Goal: Task Accomplishment & Management: Manage account settings

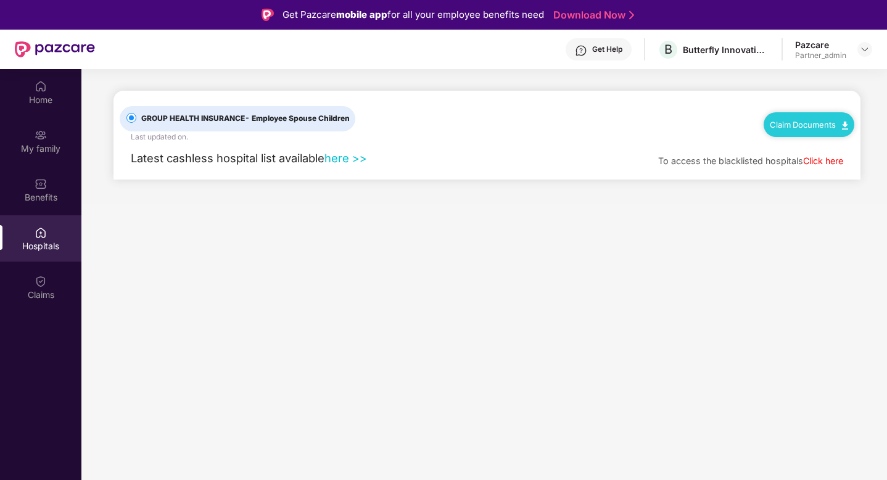
click at [823, 123] on link "Claim Documents" at bounding box center [809, 125] width 78 height 10
click at [814, 141] on link "Claim Form" at bounding box center [815, 146] width 80 height 27
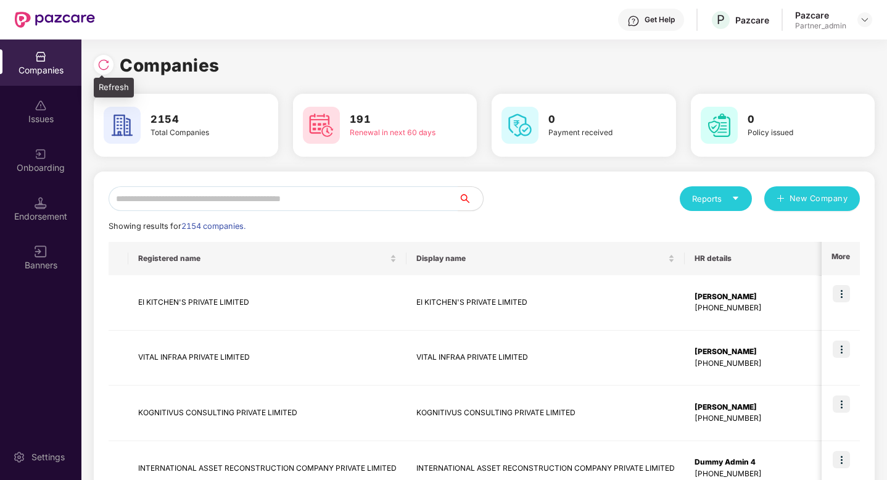
click at [105, 72] on div at bounding box center [104, 65] width 20 height 20
click at [339, 202] on input "text" at bounding box center [284, 198] width 350 height 25
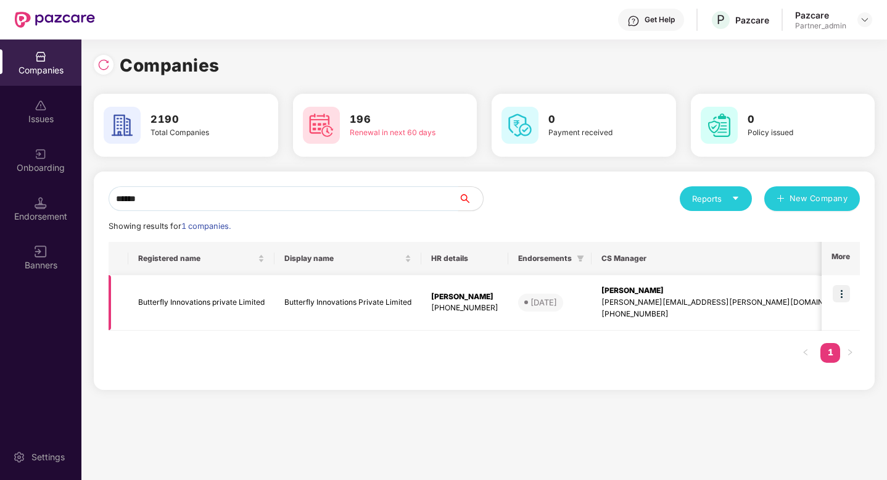
type input "******"
click at [840, 296] on img at bounding box center [841, 293] width 17 height 17
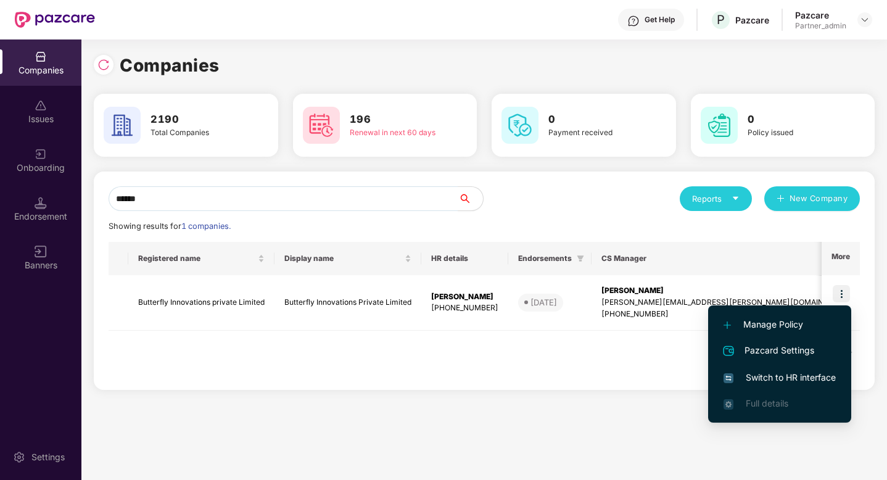
click at [778, 386] on li "Switch to HR interface" at bounding box center [780, 378] width 143 height 26
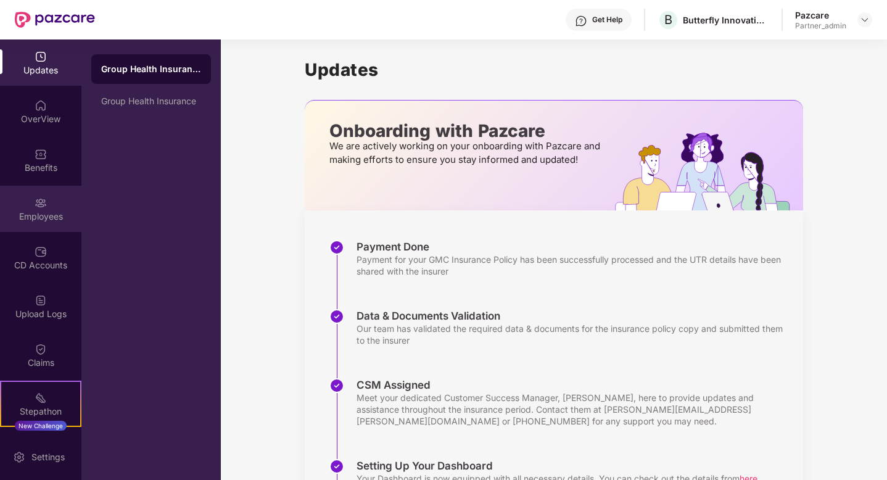
click at [42, 221] on div "Employees" at bounding box center [40, 216] width 81 height 12
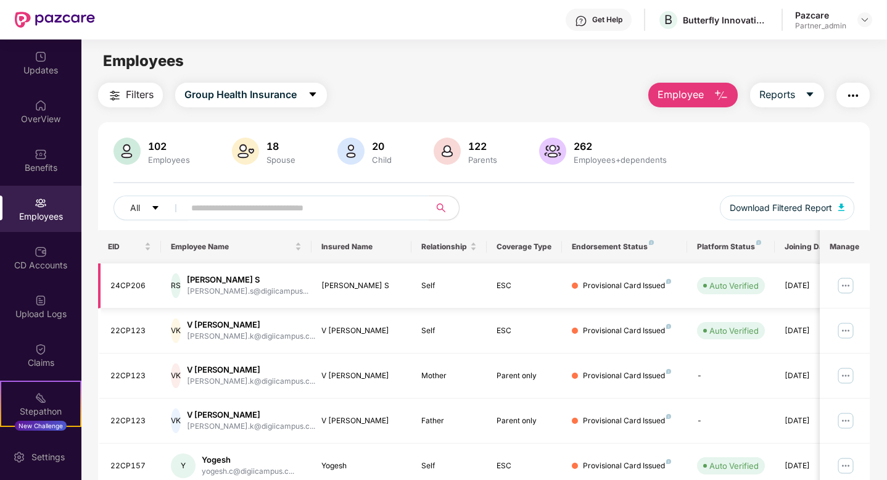
click at [842, 280] on img at bounding box center [846, 286] width 20 height 20
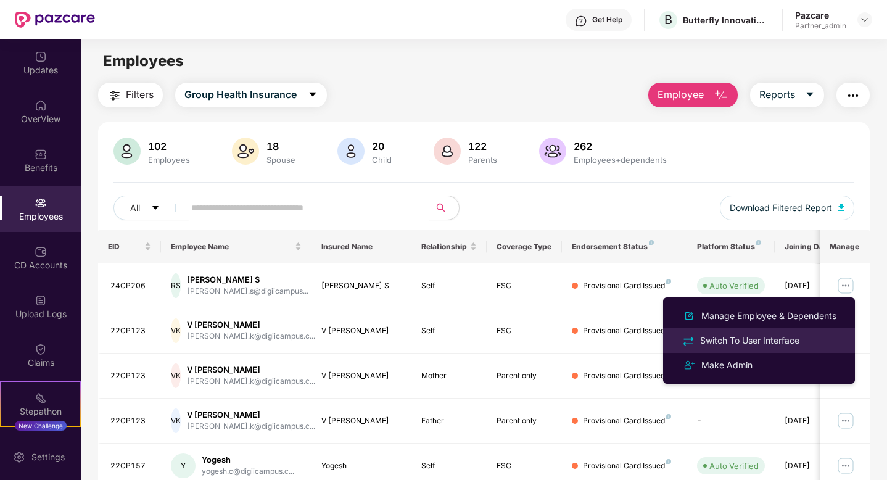
click at [742, 333] on div "Switch To User Interface" at bounding box center [760, 340] width 160 height 14
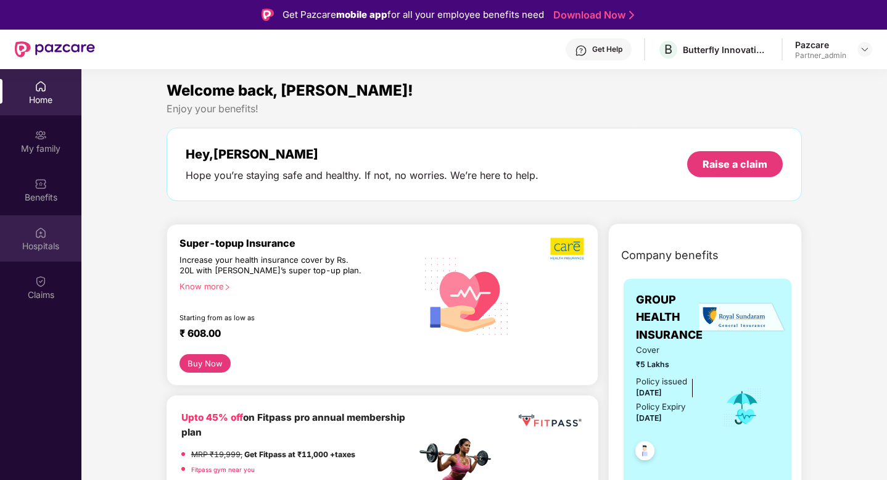
click at [36, 232] on img at bounding box center [41, 233] width 12 height 12
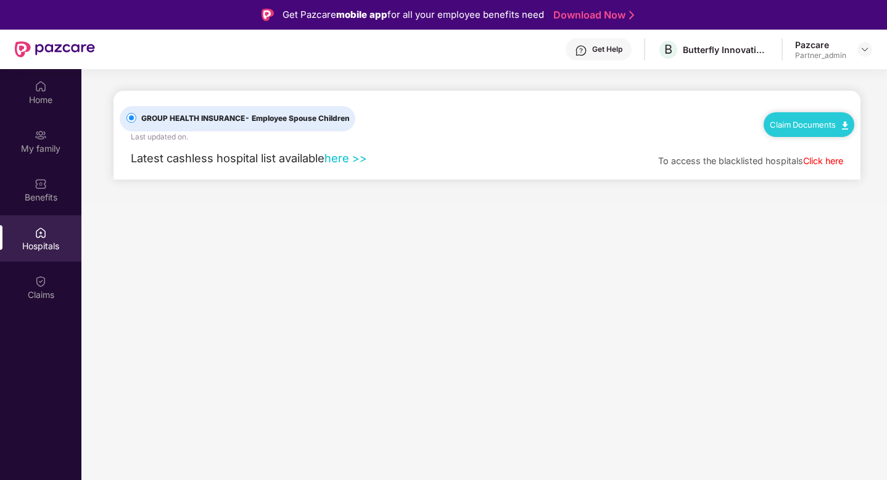
click at [787, 113] on div "Claim Documents" at bounding box center [809, 124] width 91 height 25
click at [789, 127] on link "Claim Documents" at bounding box center [809, 125] width 78 height 10
click at [792, 150] on link "Claim Form" at bounding box center [815, 146] width 80 height 27
click at [786, 121] on link "Claim Documents" at bounding box center [809, 125] width 78 height 10
click at [790, 141] on link "Claim Form" at bounding box center [815, 146] width 80 height 27
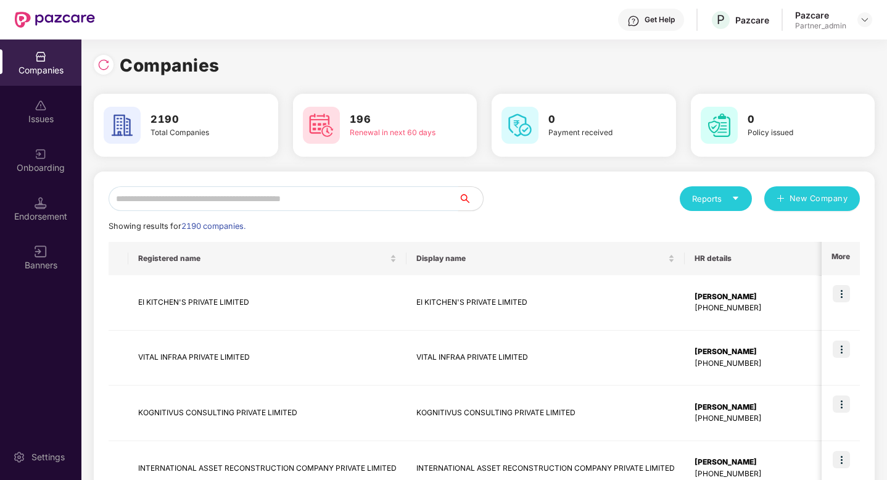
click at [228, 196] on input "text" at bounding box center [284, 198] width 350 height 25
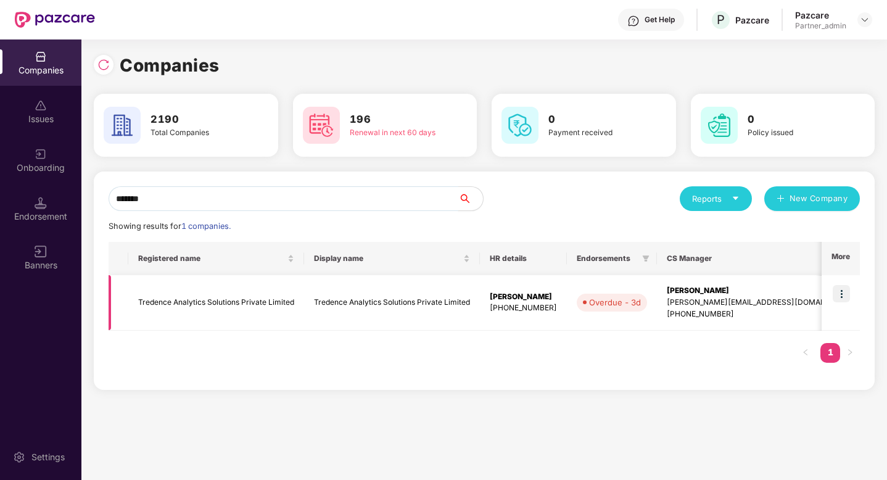
type input "*******"
click at [841, 295] on img at bounding box center [841, 293] width 17 height 17
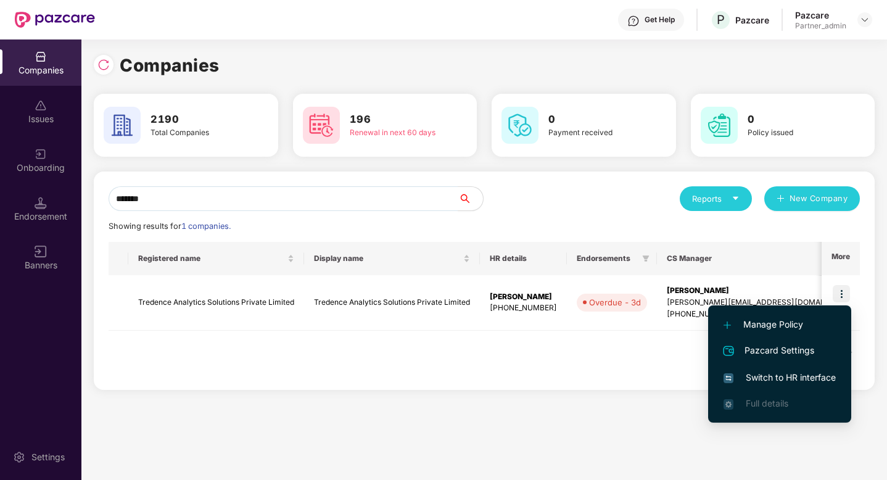
click at [786, 375] on span "Switch to HR interface" at bounding box center [780, 378] width 112 height 14
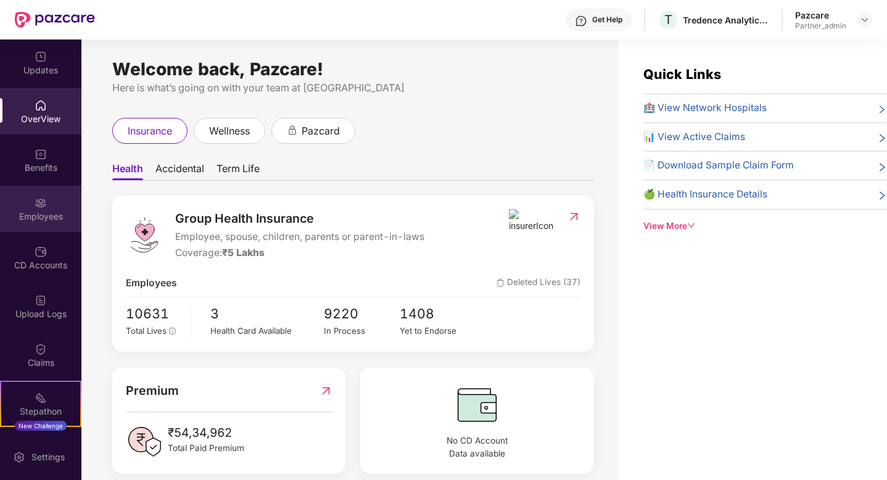
click at [21, 217] on div "Employees" at bounding box center [40, 216] width 81 height 12
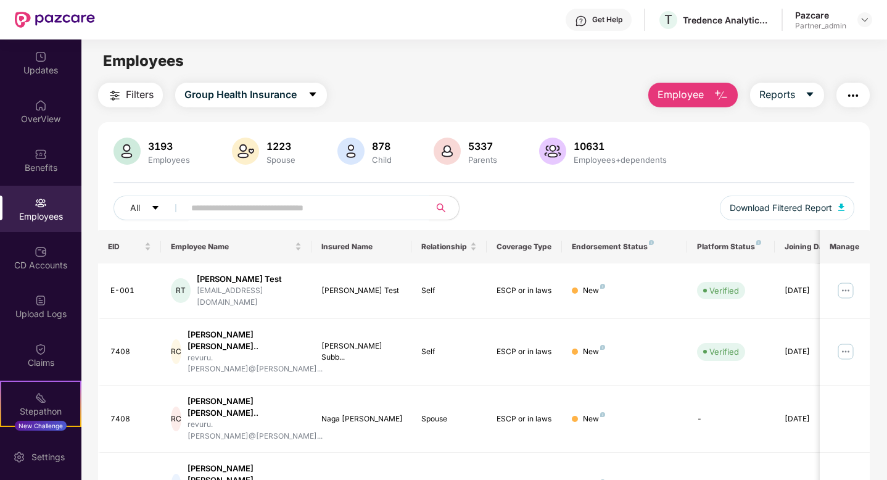
click at [237, 213] on input "text" at bounding box center [302, 208] width 222 height 19
paste input "****"
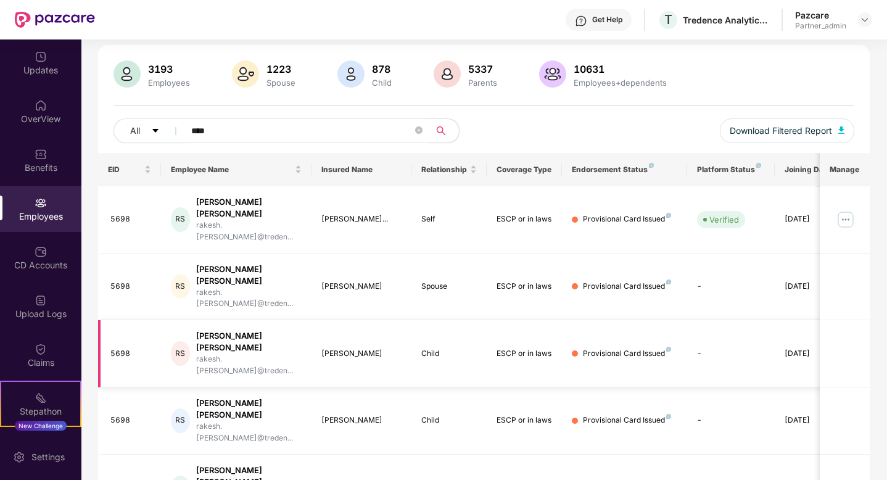
scroll to position [98, 0]
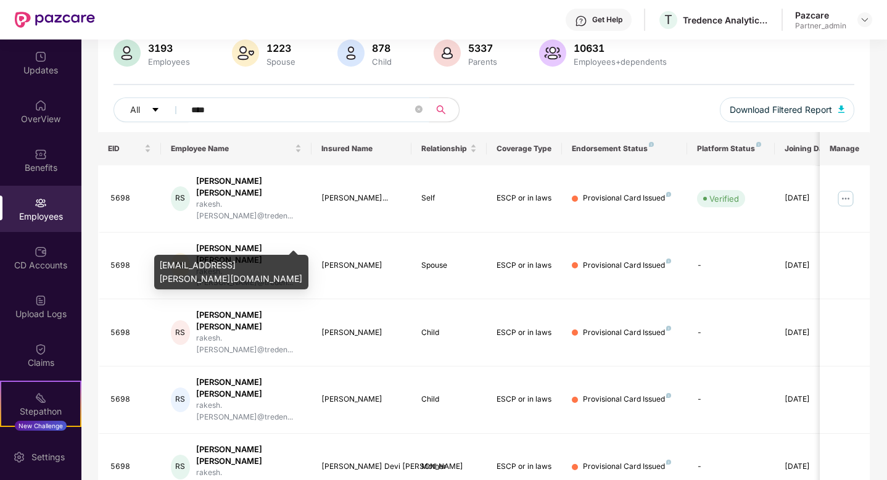
type input "****"
click at [273, 261] on div "rakesh.sancheti@tredence.com" at bounding box center [231, 272] width 154 height 35
copy div "rakesh.sancheti@tredence.com"
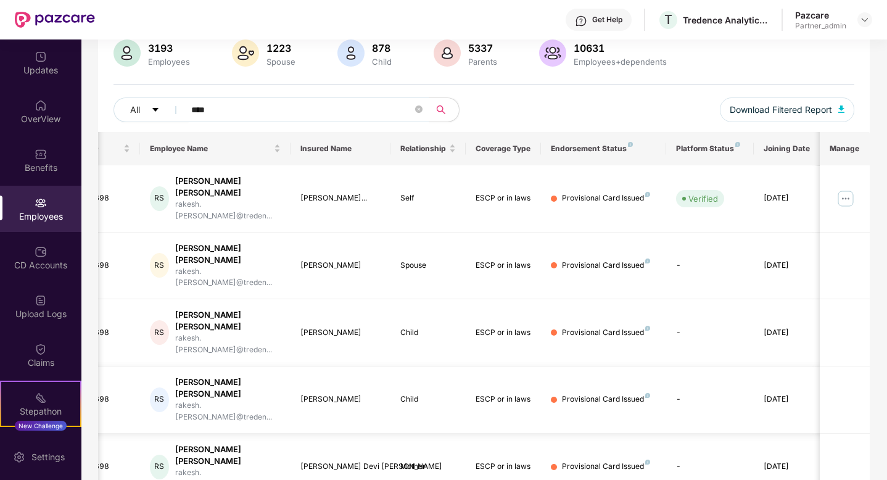
scroll to position [0, 0]
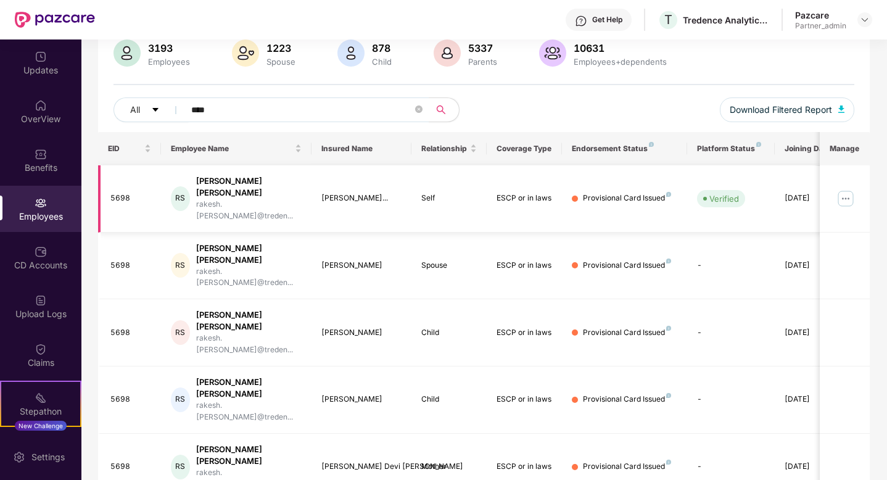
click at [844, 189] on img at bounding box center [846, 199] width 20 height 20
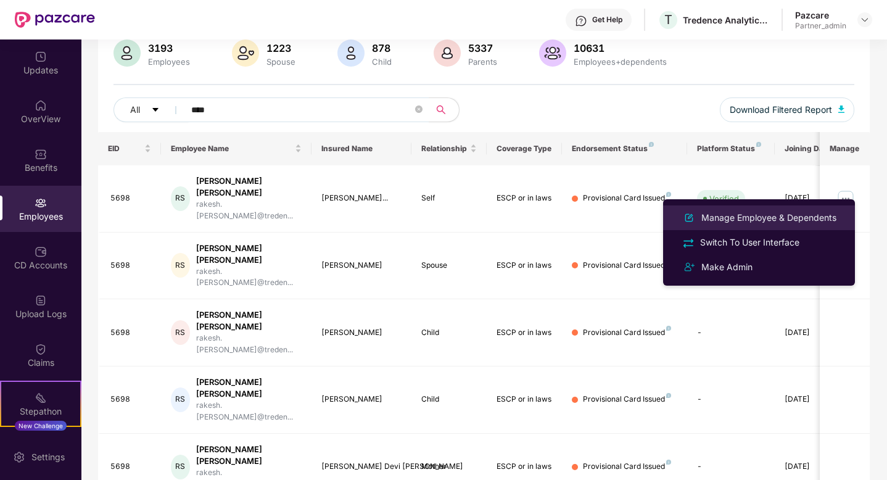
click at [791, 215] on div "Manage Employee & Dependents" at bounding box center [769, 218] width 140 height 14
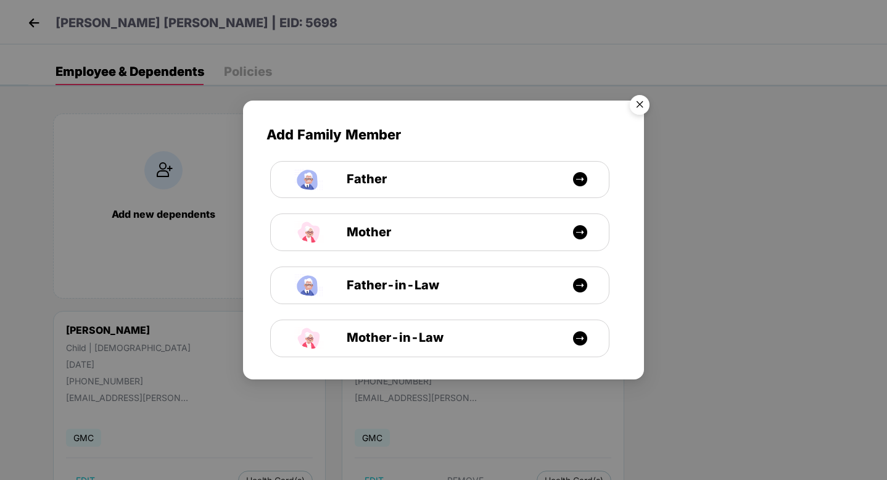
click at [740, 338] on div "Add Family Member Father Mother Father-in-Law Mother-in-Law" at bounding box center [443, 240] width 887 height 480
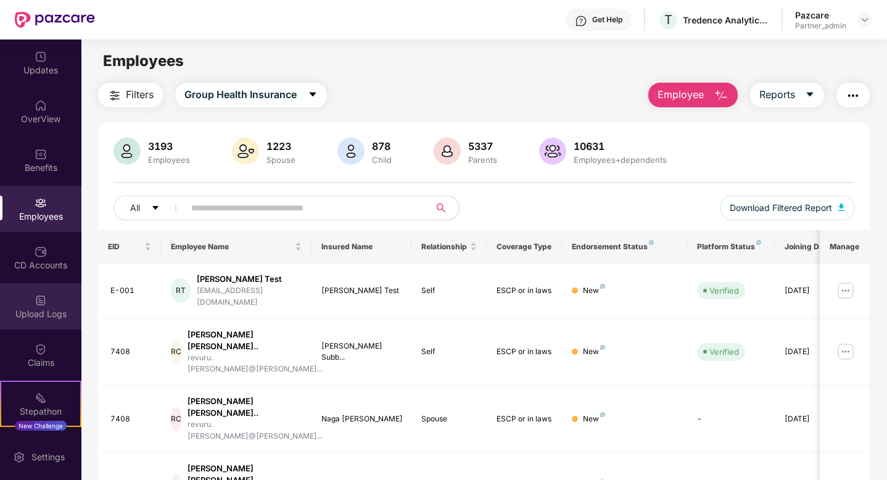
click at [51, 310] on div "Upload Logs" at bounding box center [40, 314] width 81 height 12
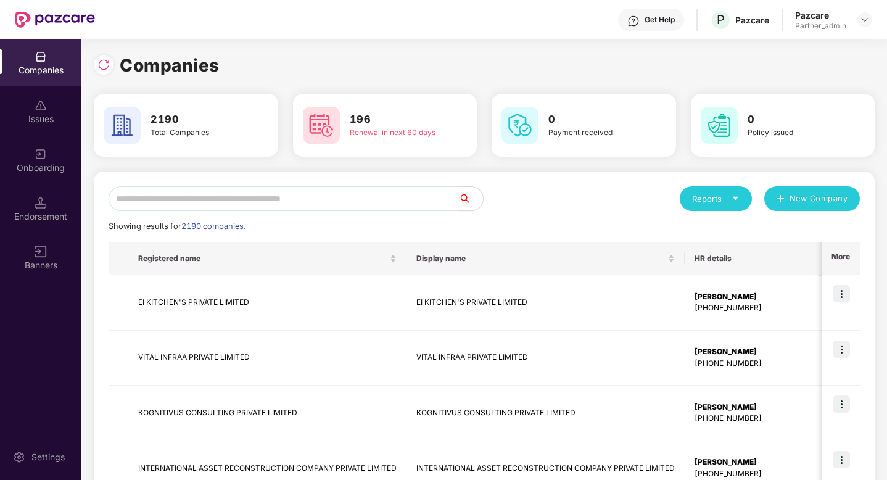
click at [221, 202] on input "text" at bounding box center [284, 198] width 350 height 25
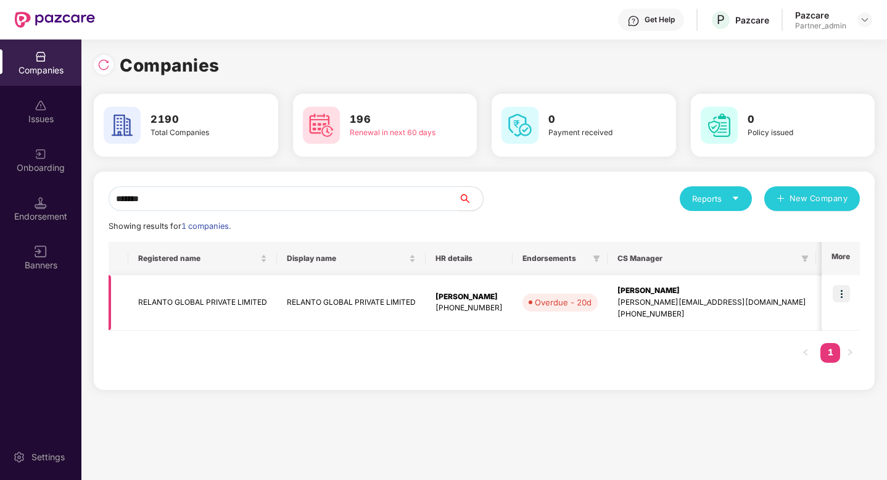
type input "*******"
click at [844, 295] on img at bounding box center [841, 293] width 17 height 17
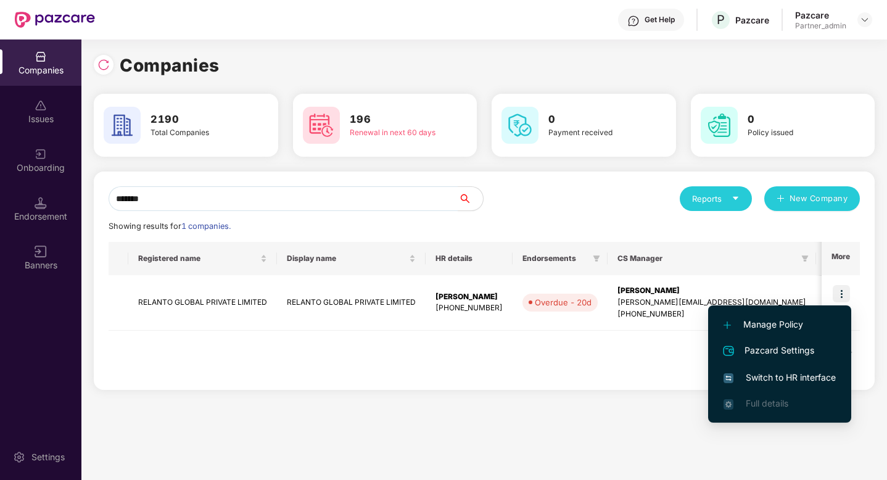
click at [786, 382] on span "Switch to HR interface" at bounding box center [780, 378] width 112 height 14
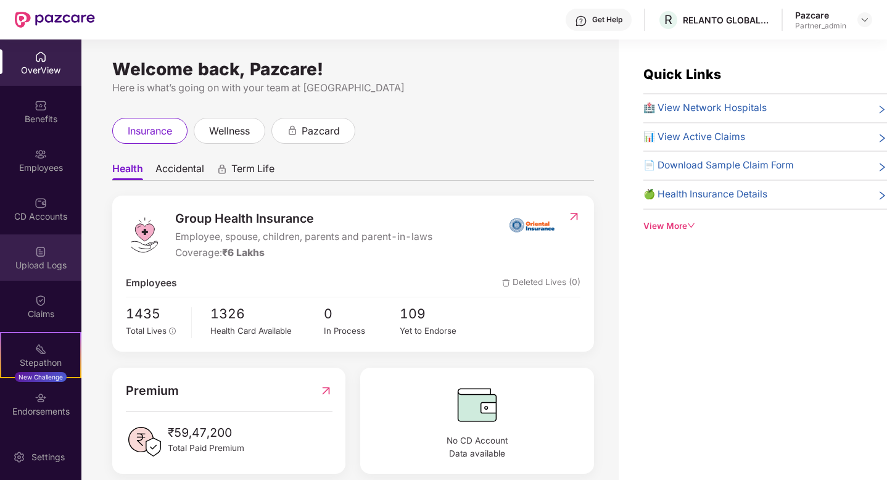
click at [39, 262] on div "Upload Logs" at bounding box center [40, 265] width 81 height 12
